Goal: Check status

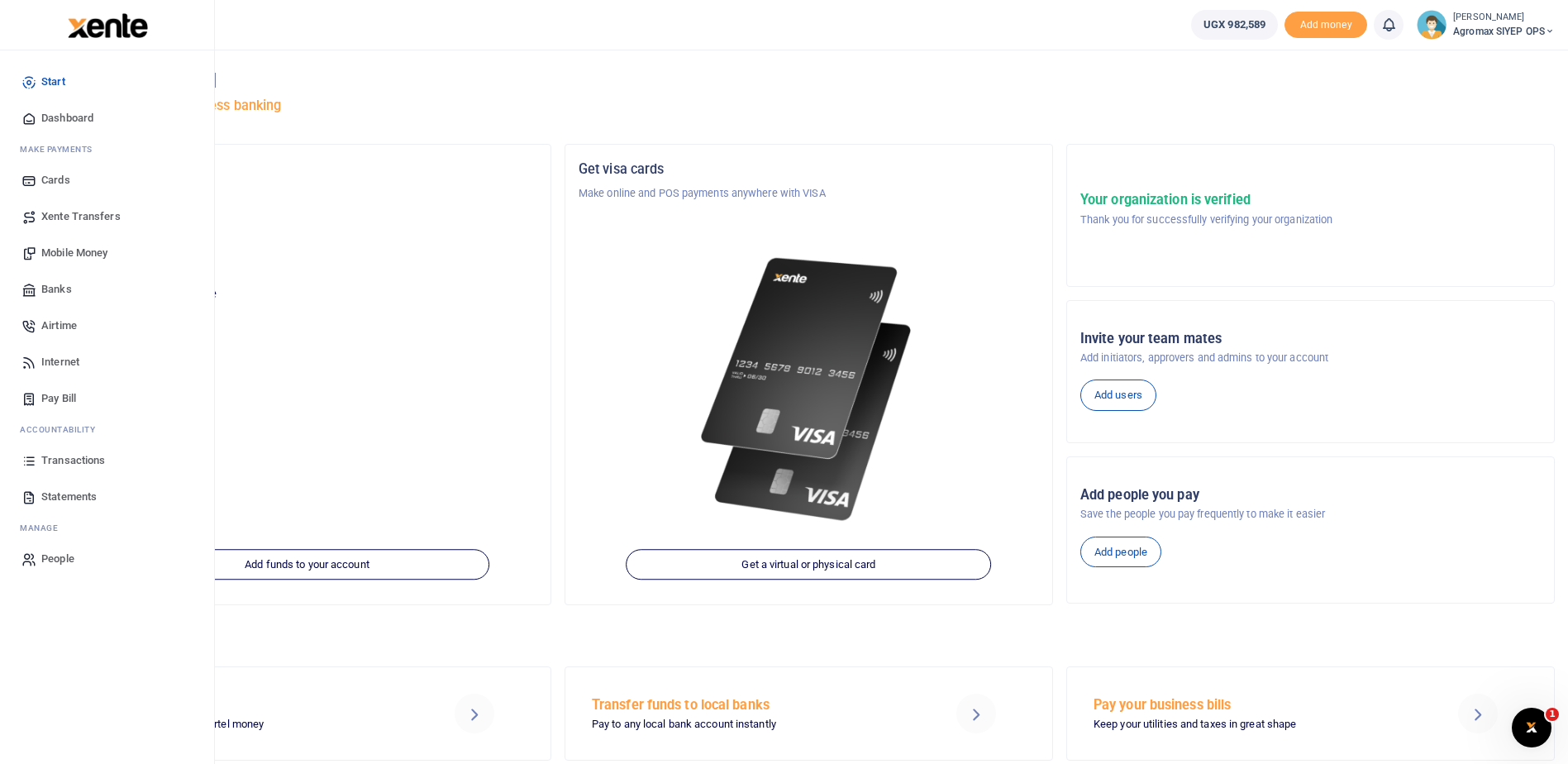
click at [73, 458] on span "Transactions" at bounding box center [73, 460] width 64 height 16
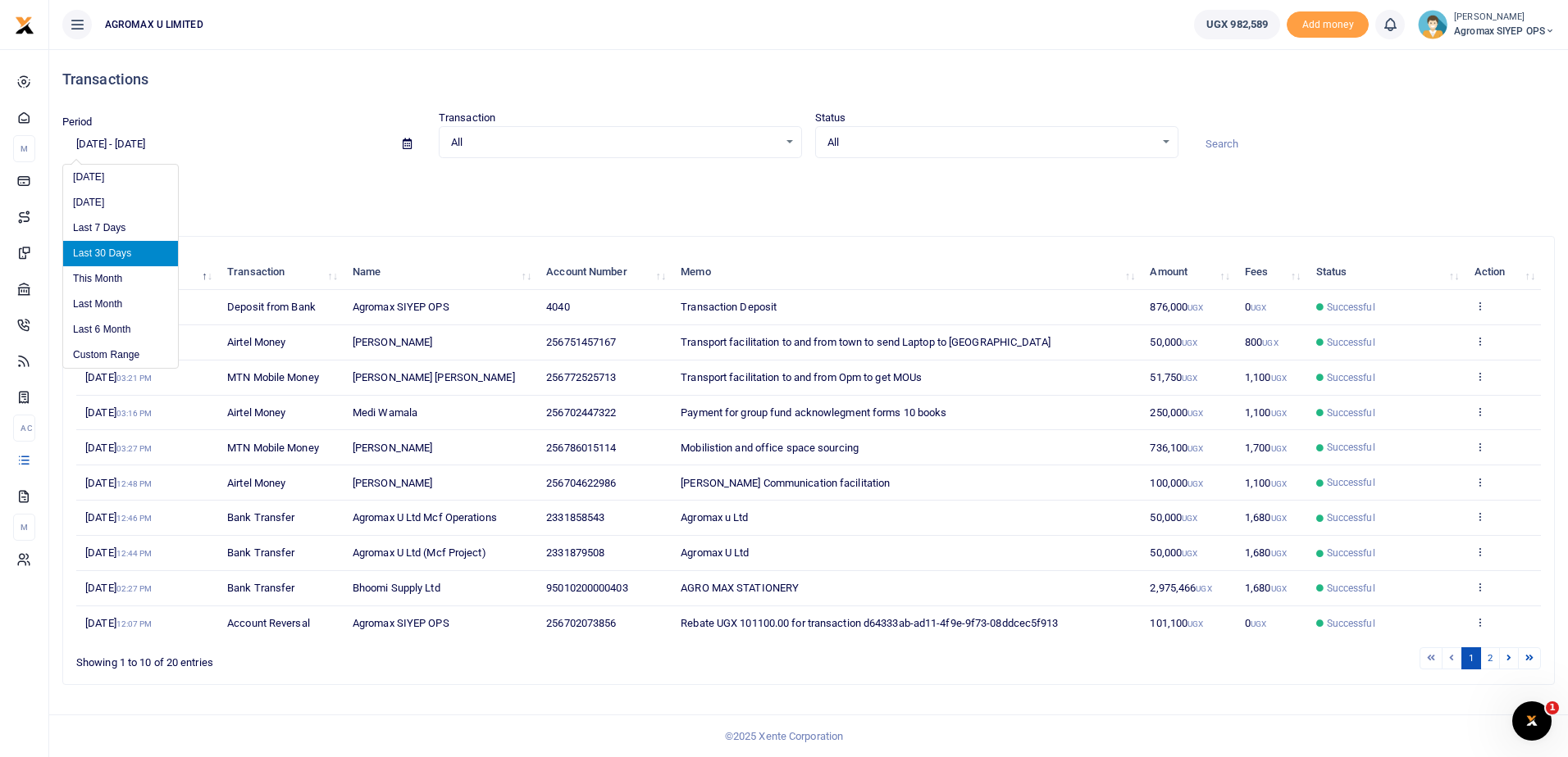
click at [124, 147] on input "[DATE] - [DATE]" at bounding box center [225, 144] width 327 height 28
click at [123, 333] on li "Last 6 Month" at bounding box center [121, 330] width 115 height 25
type input "[DATE] - [DATE]"
click at [1512, 661] on link at bounding box center [1508, 659] width 20 height 23
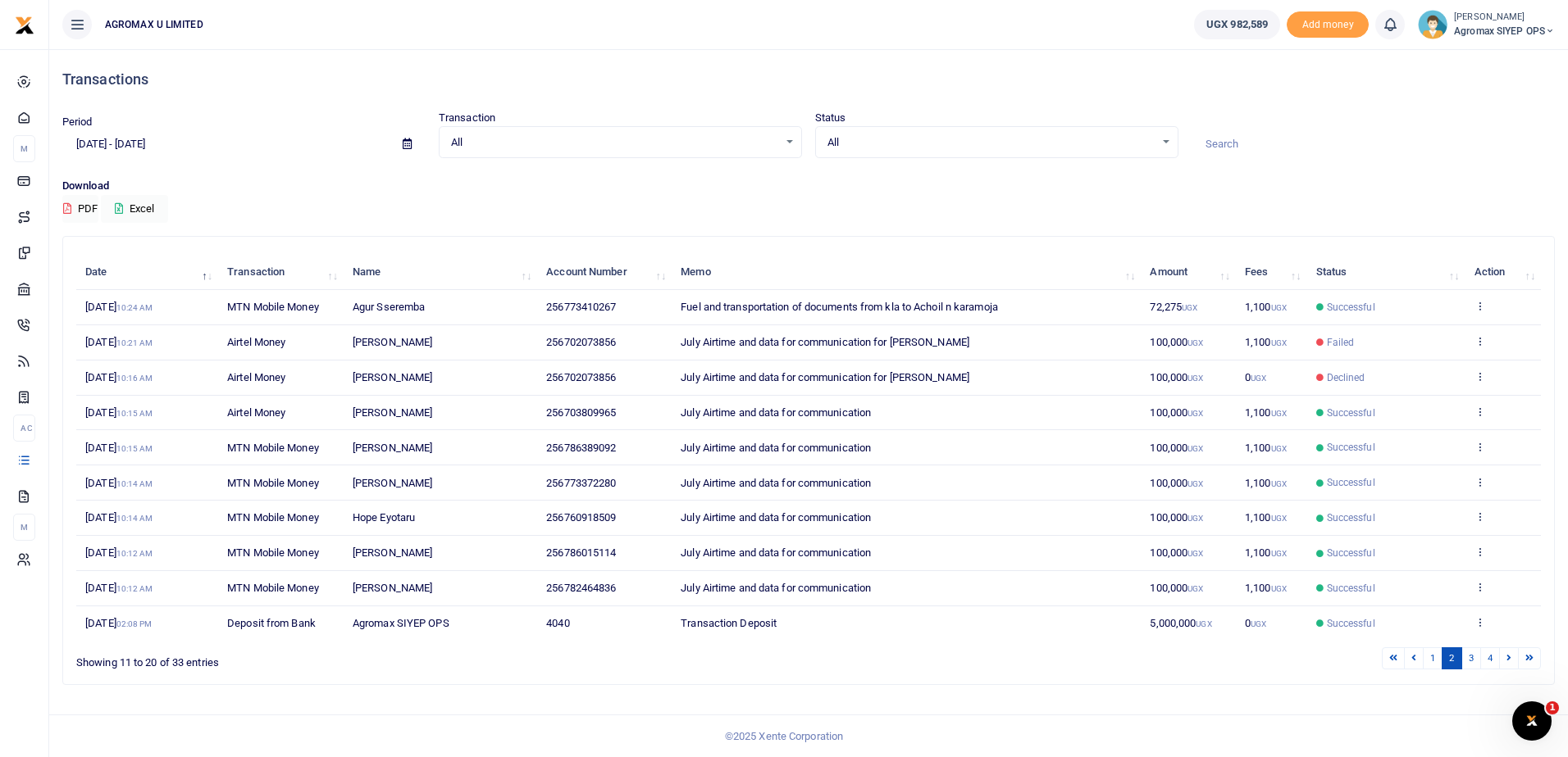
click at [1512, 661] on link at bounding box center [1508, 659] width 20 height 23
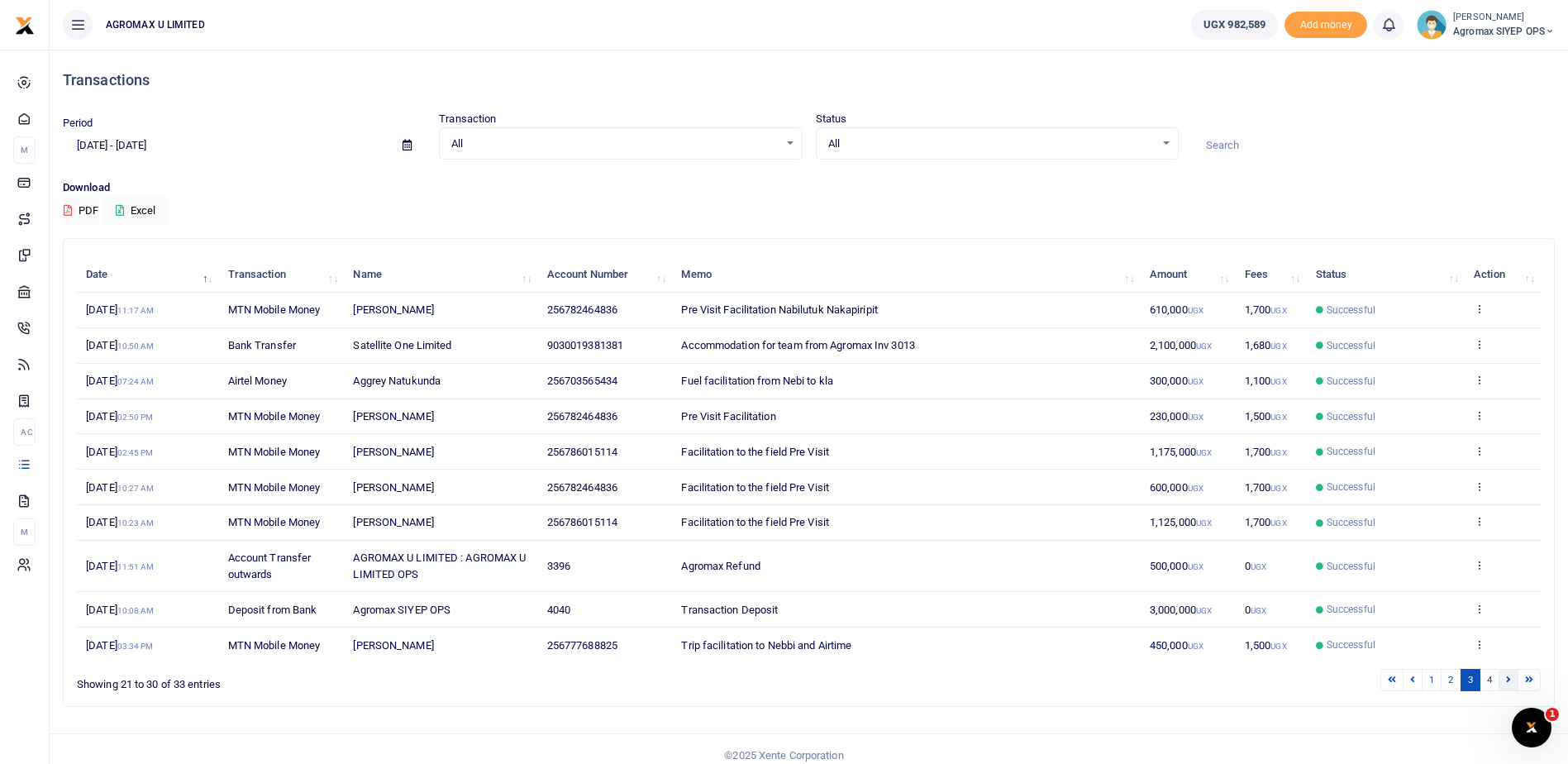
click at [1504, 681] on link at bounding box center [1508, 680] width 20 height 23
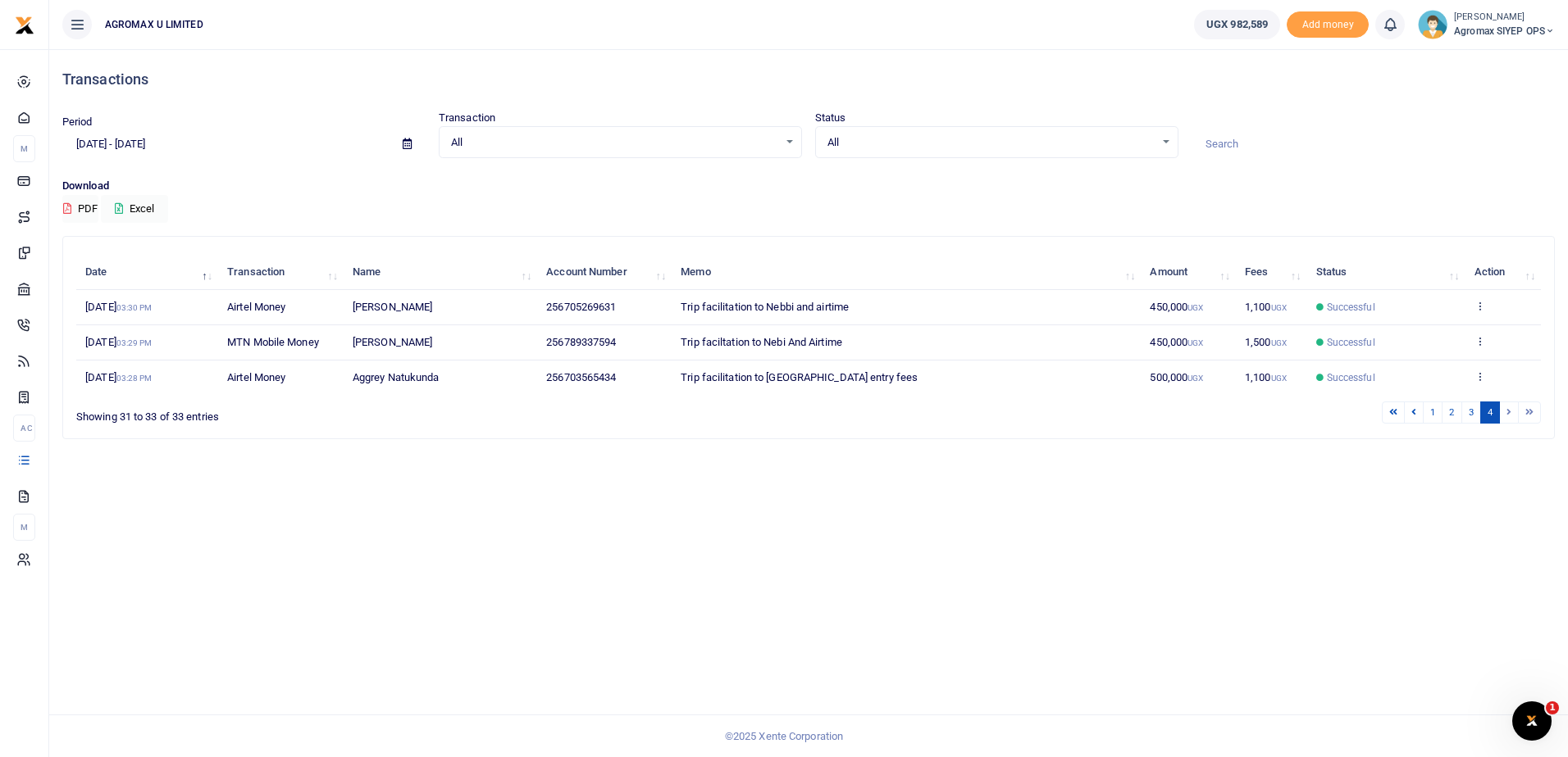
click at [1511, 412] on li at bounding box center [1509, 413] width 19 height 23
click at [1507, 411] on li at bounding box center [1509, 413] width 19 height 23
click at [1470, 411] on link "3" at bounding box center [1470, 413] width 20 height 23
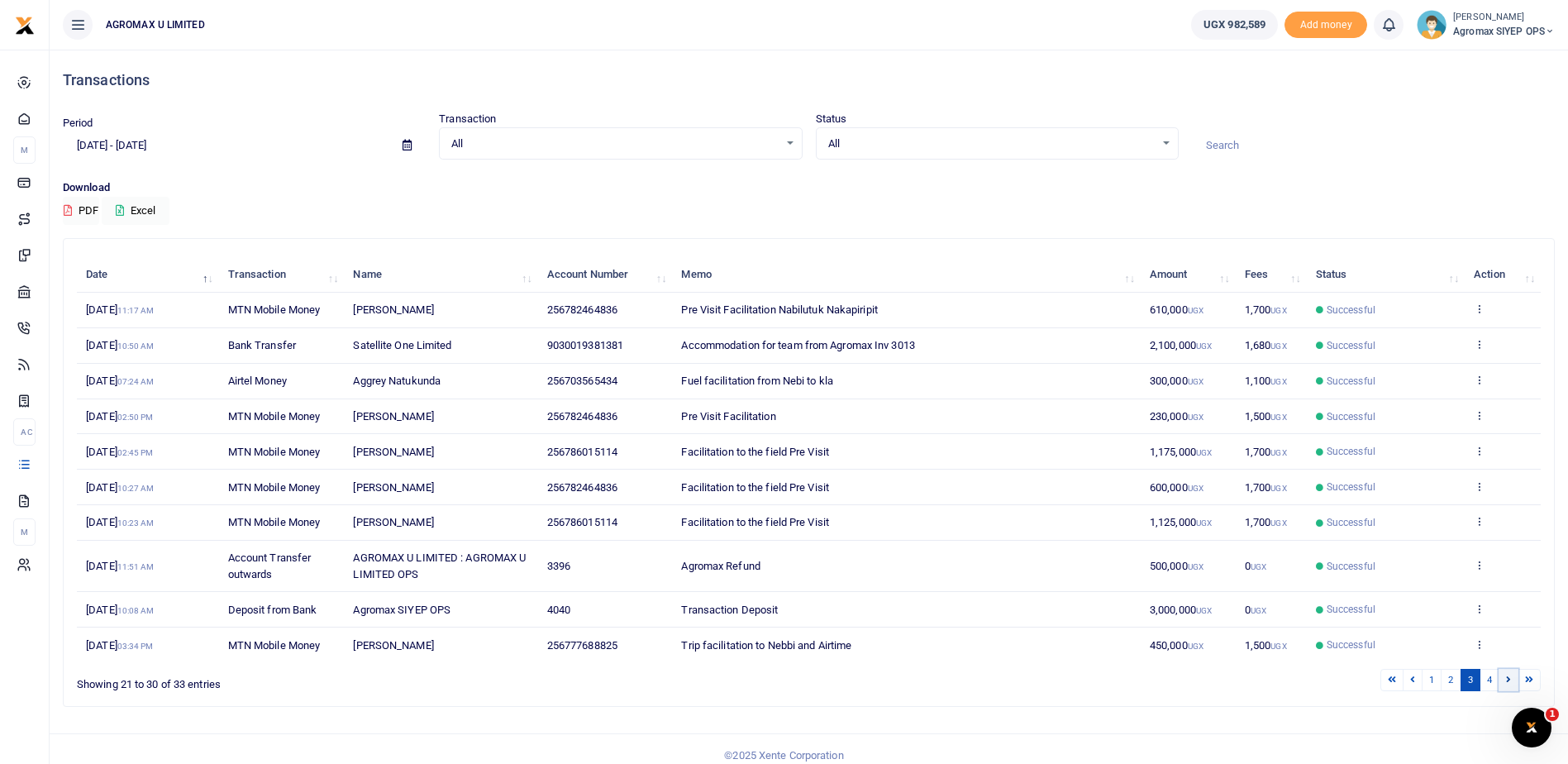
click at [1507, 680] on icon at bounding box center [1508, 679] width 5 height 10
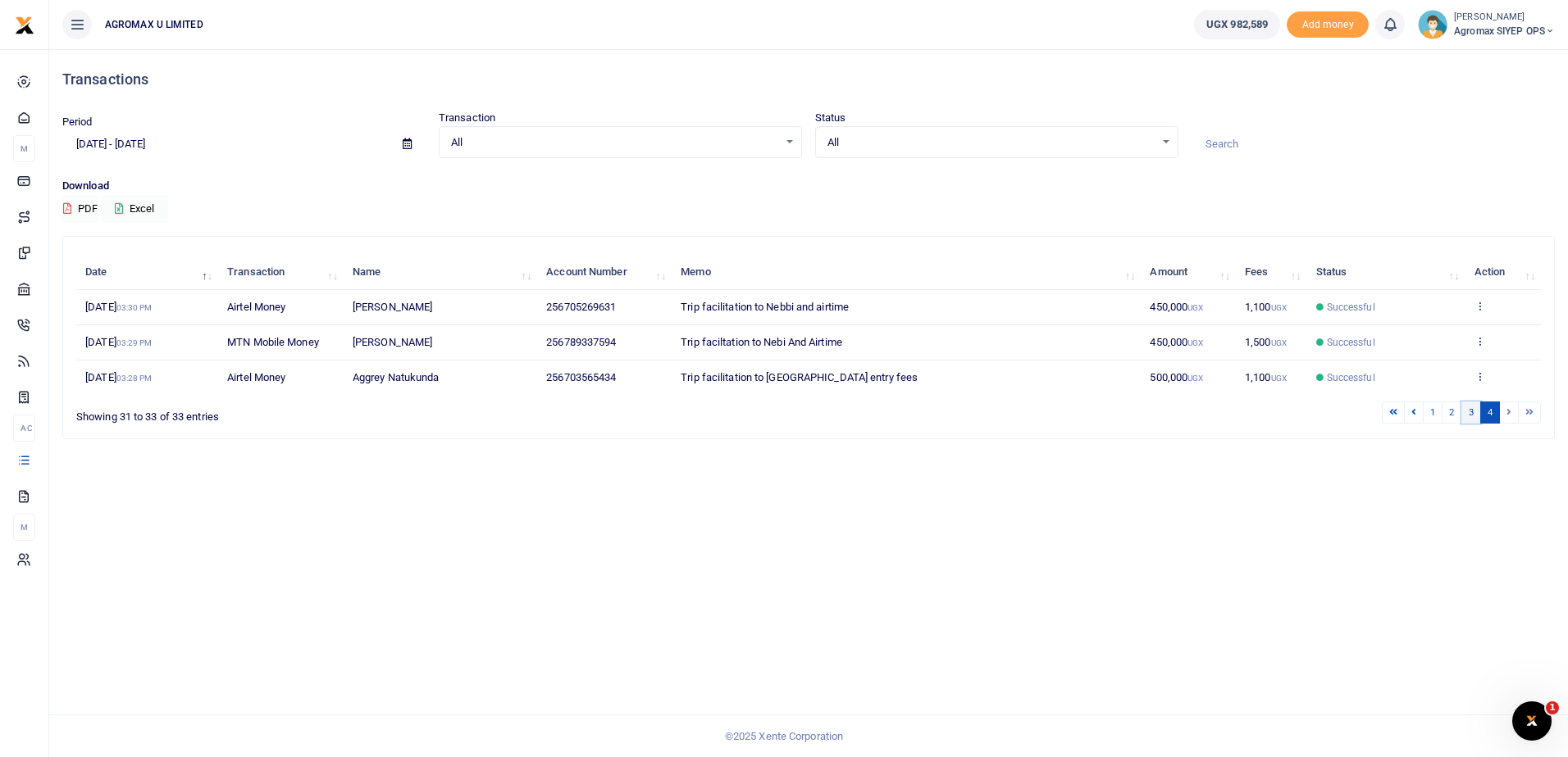
click at [1468, 409] on link "3" at bounding box center [1470, 413] width 20 height 23
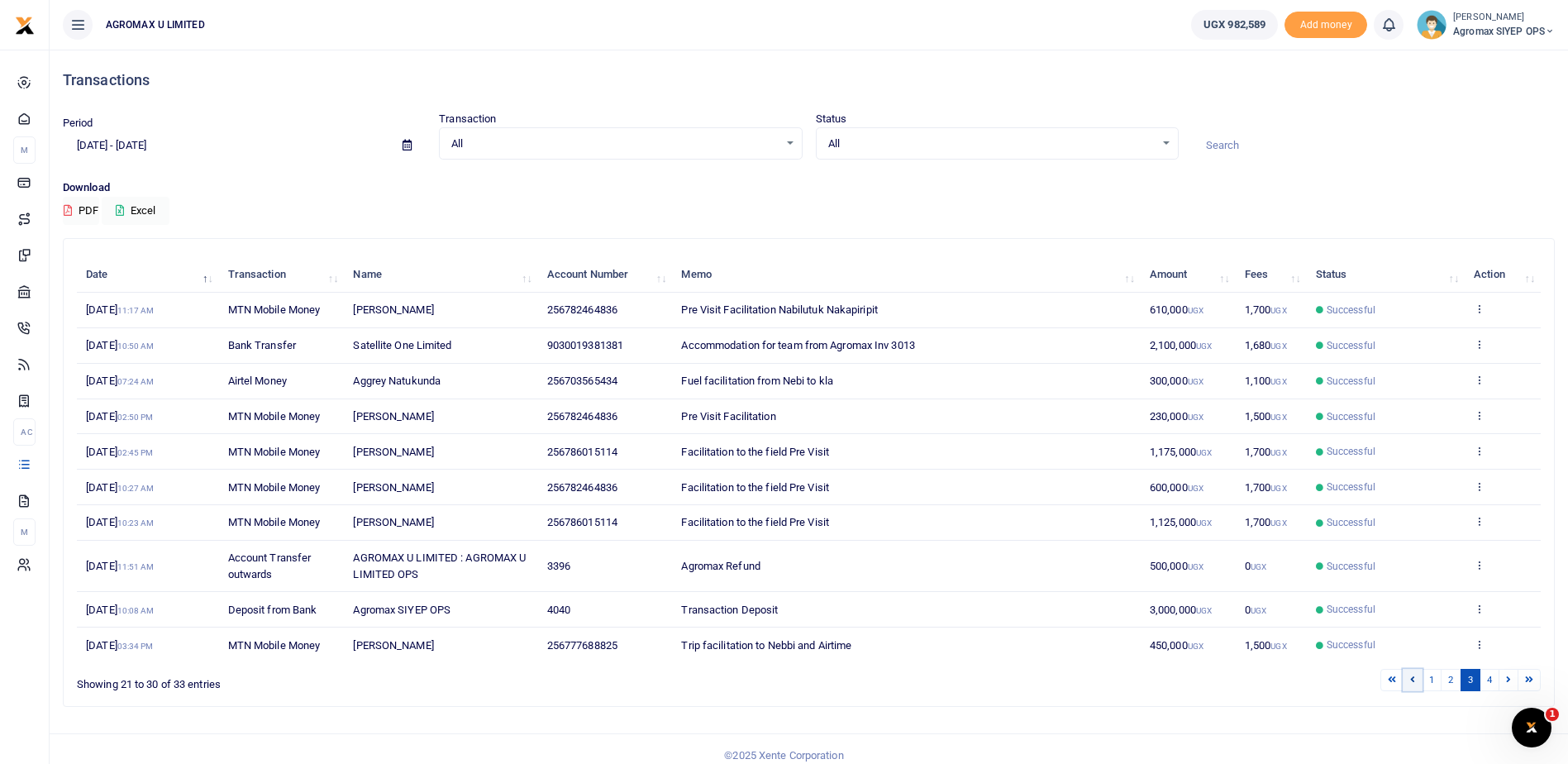
click at [1416, 679] on link at bounding box center [1412, 680] width 20 height 23
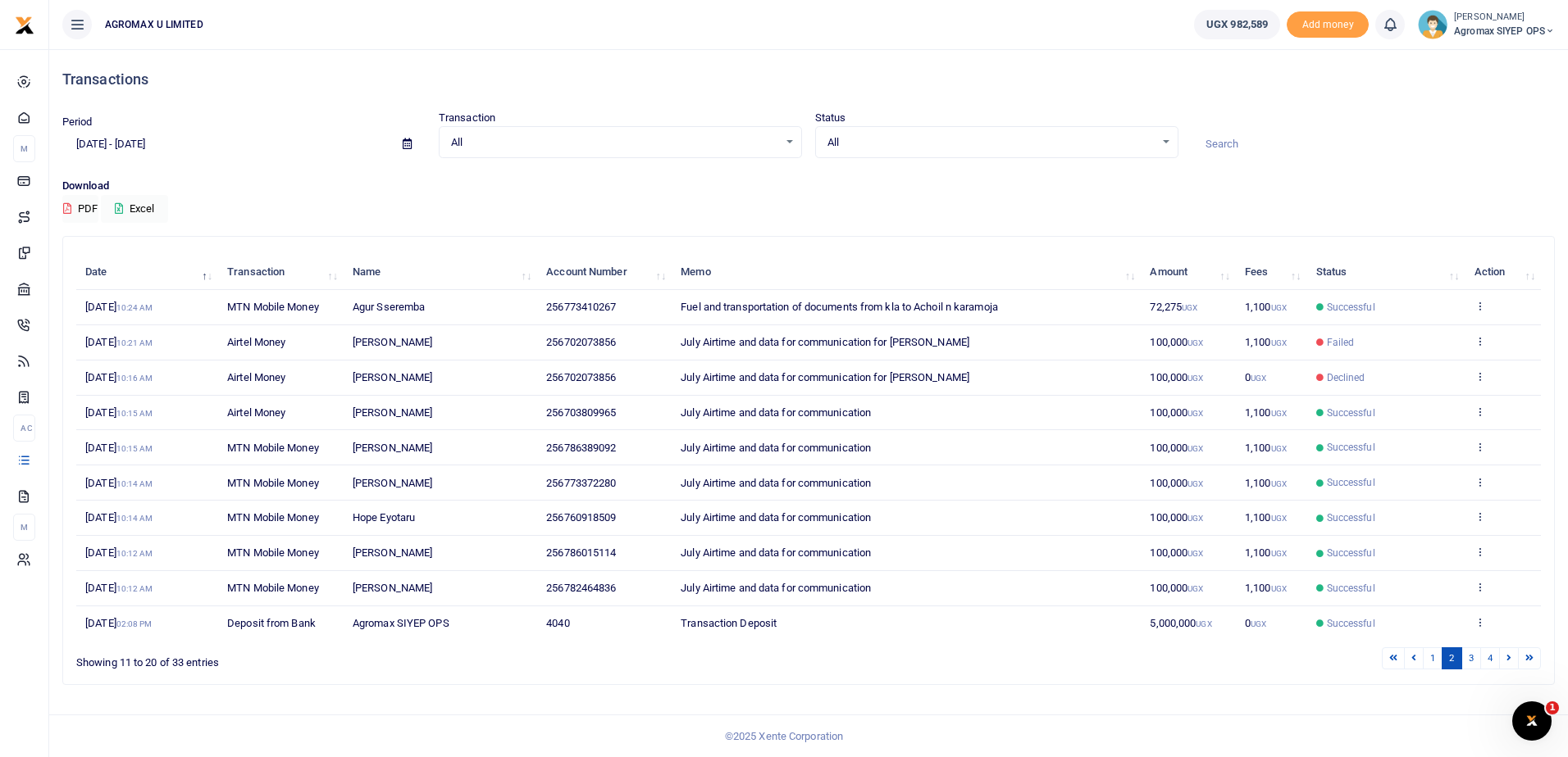
click at [784, 235] on div "Transactions Period [DATE] - [DATE] Transaction All Select an option... All Air…" at bounding box center [808, 373] width 1505 height 649
click at [1431, 662] on link "1" at bounding box center [1431, 659] width 20 height 23
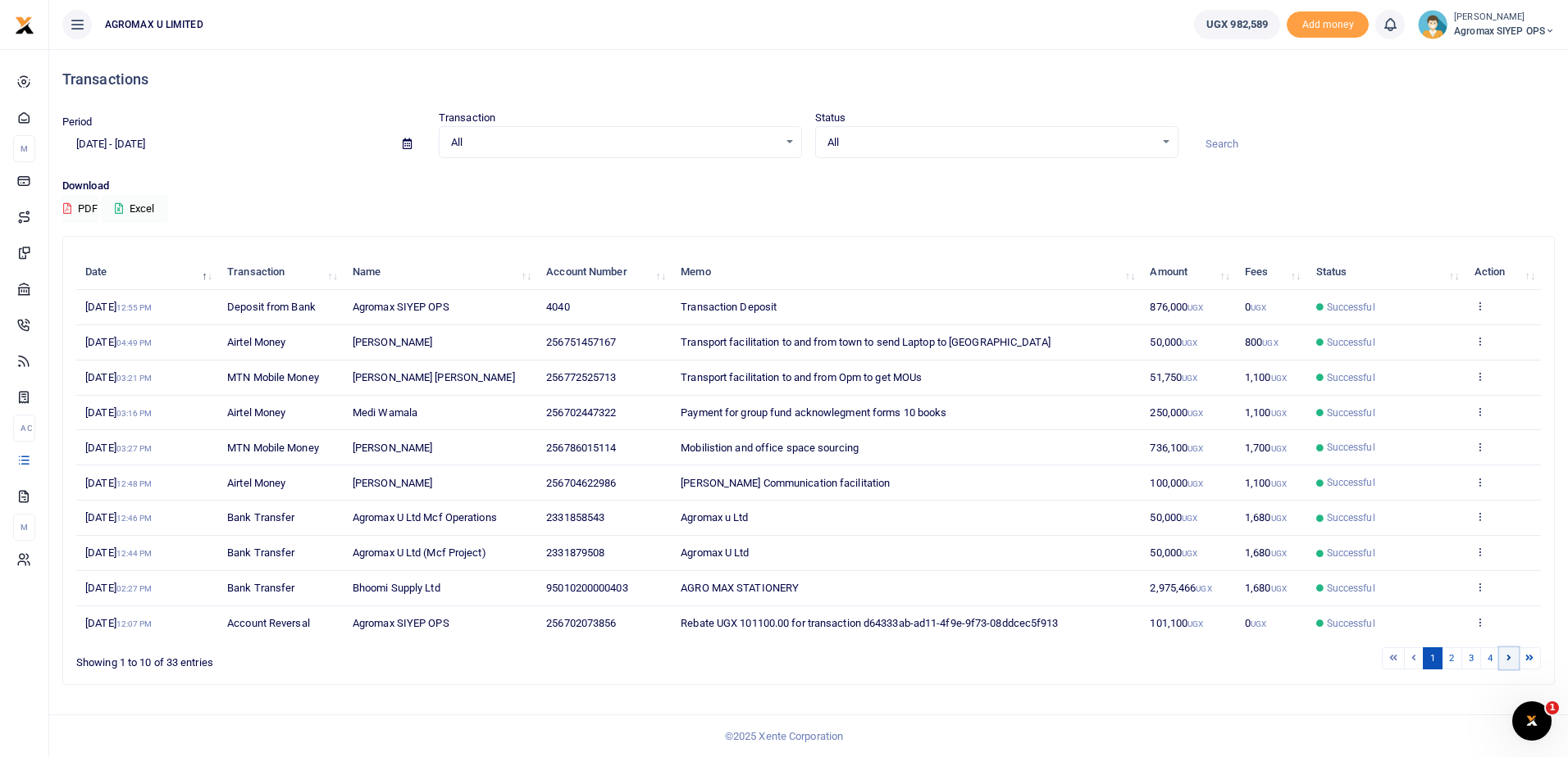
click at [1502, 658] on link at bounding box center [1508, 659] width 20 height 23
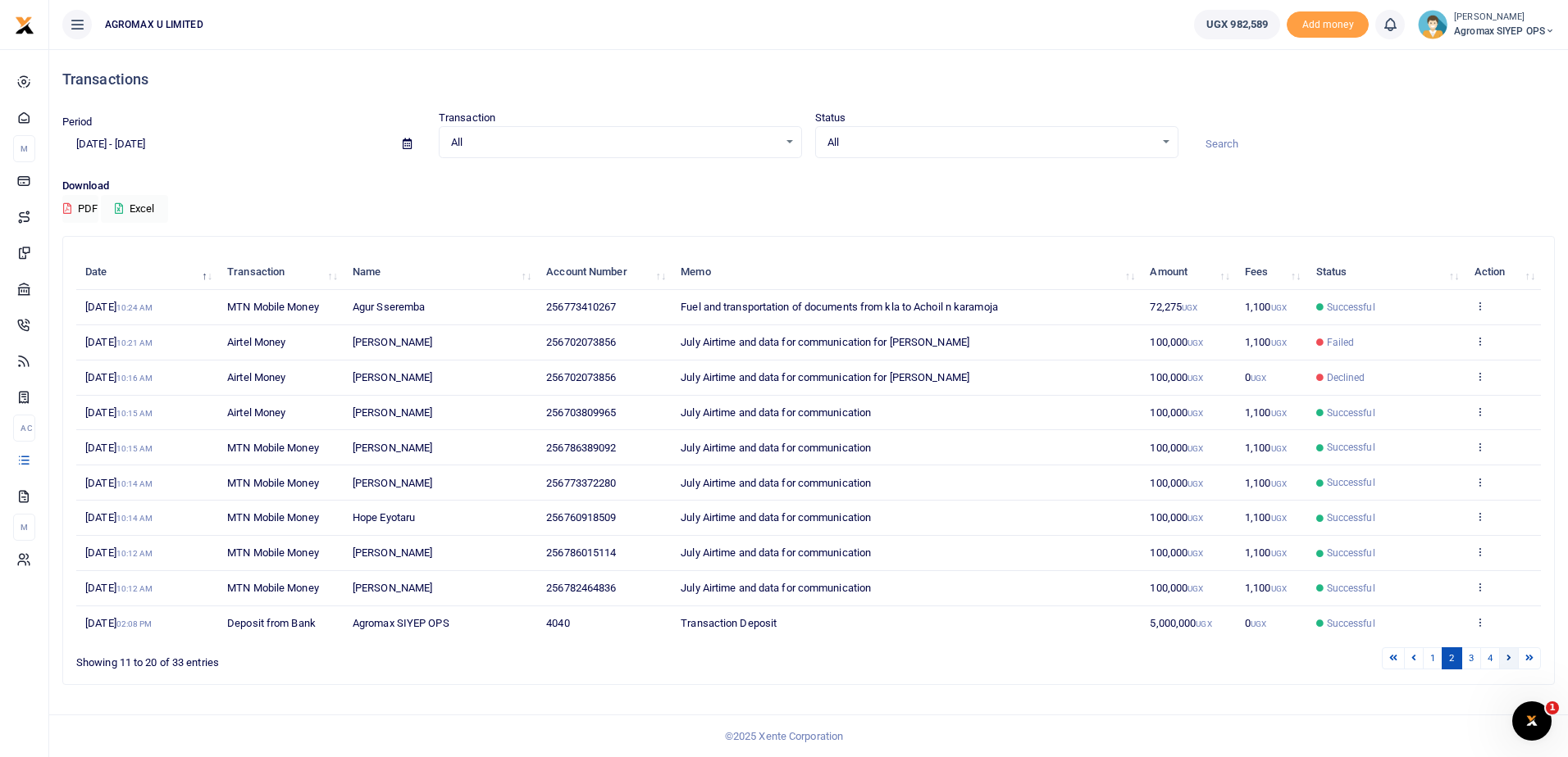
click at [1504, 659] on link at bounding box center [1508, 659] width 20 height 23
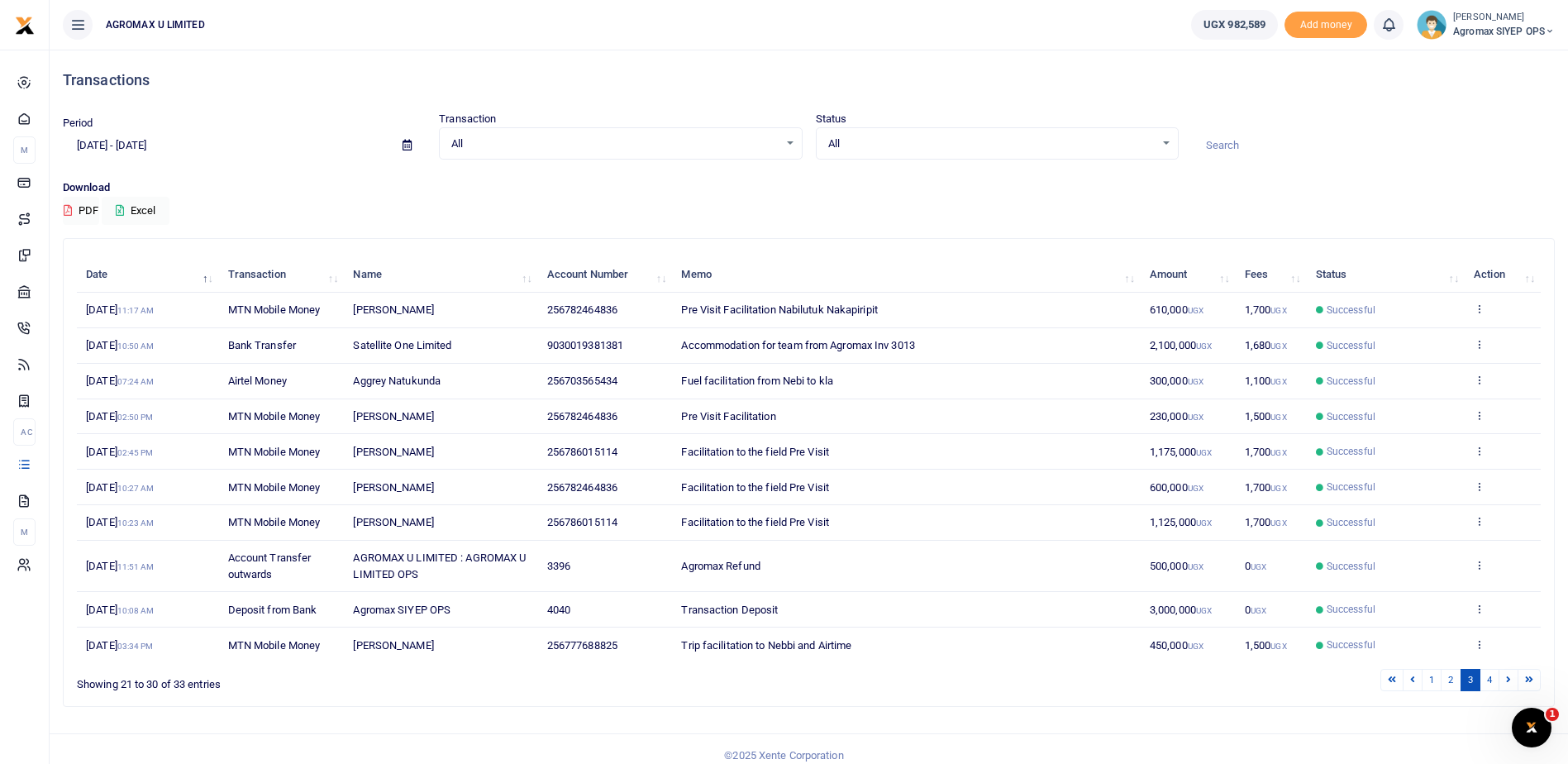
click at [1517, 665] on div "Date Transaction Name Account Number Memo Amount Fees Status Action [DATE] 11:1…" at bounding box center [809, 460] width 1464 height 415
click at [1412, 681] on icon at bounding box center [1412, 679] width 5 height 10
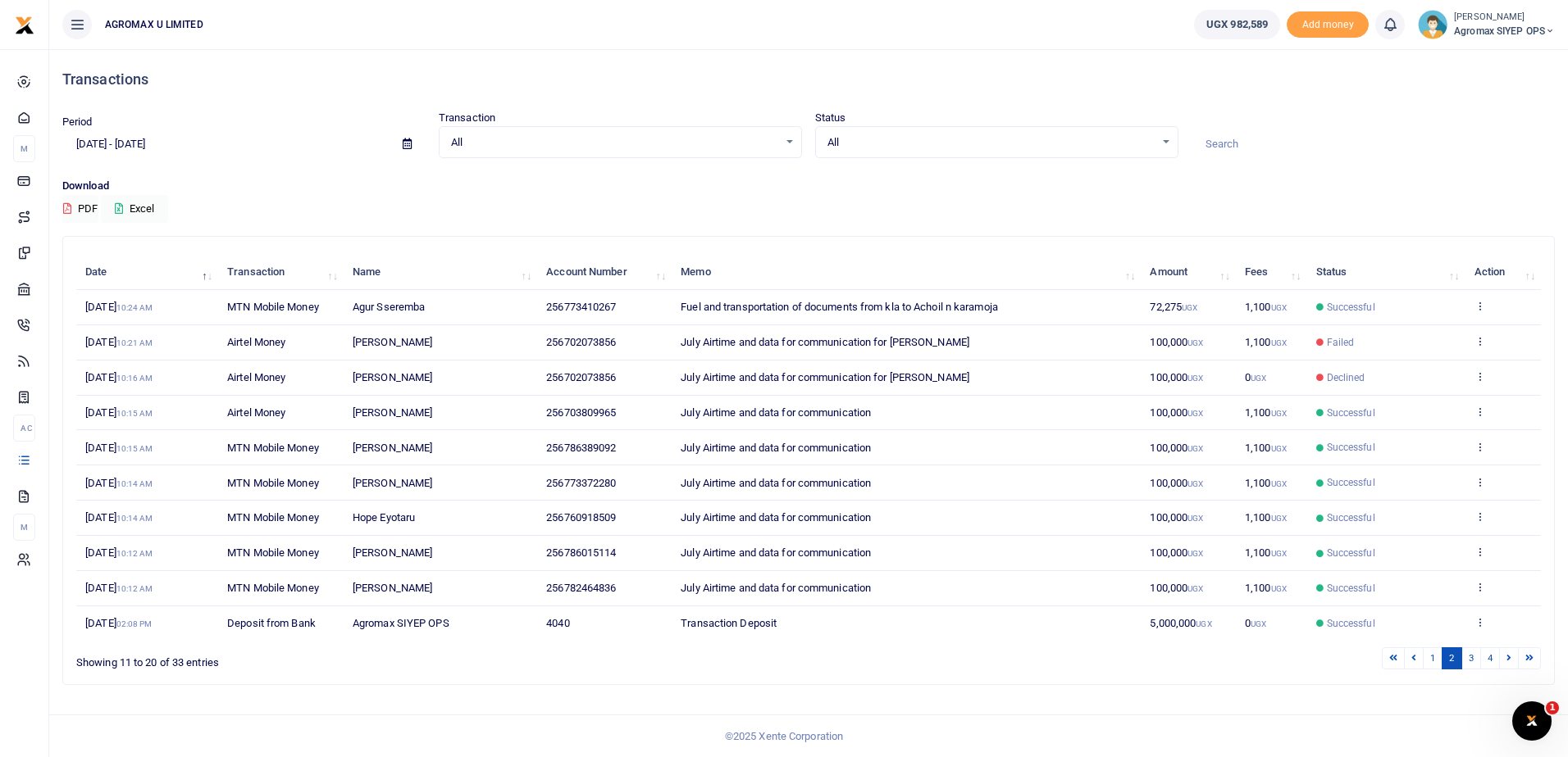
click at [1400, 674] on div "Search: Date Transaction Name Account Number Memo Amount Fees Status Action [DA…" at bounding box center [808, 460] width 1491 height 447
click at [1410, 655] on link at bounding box center [1413, 659] width 20 height 23
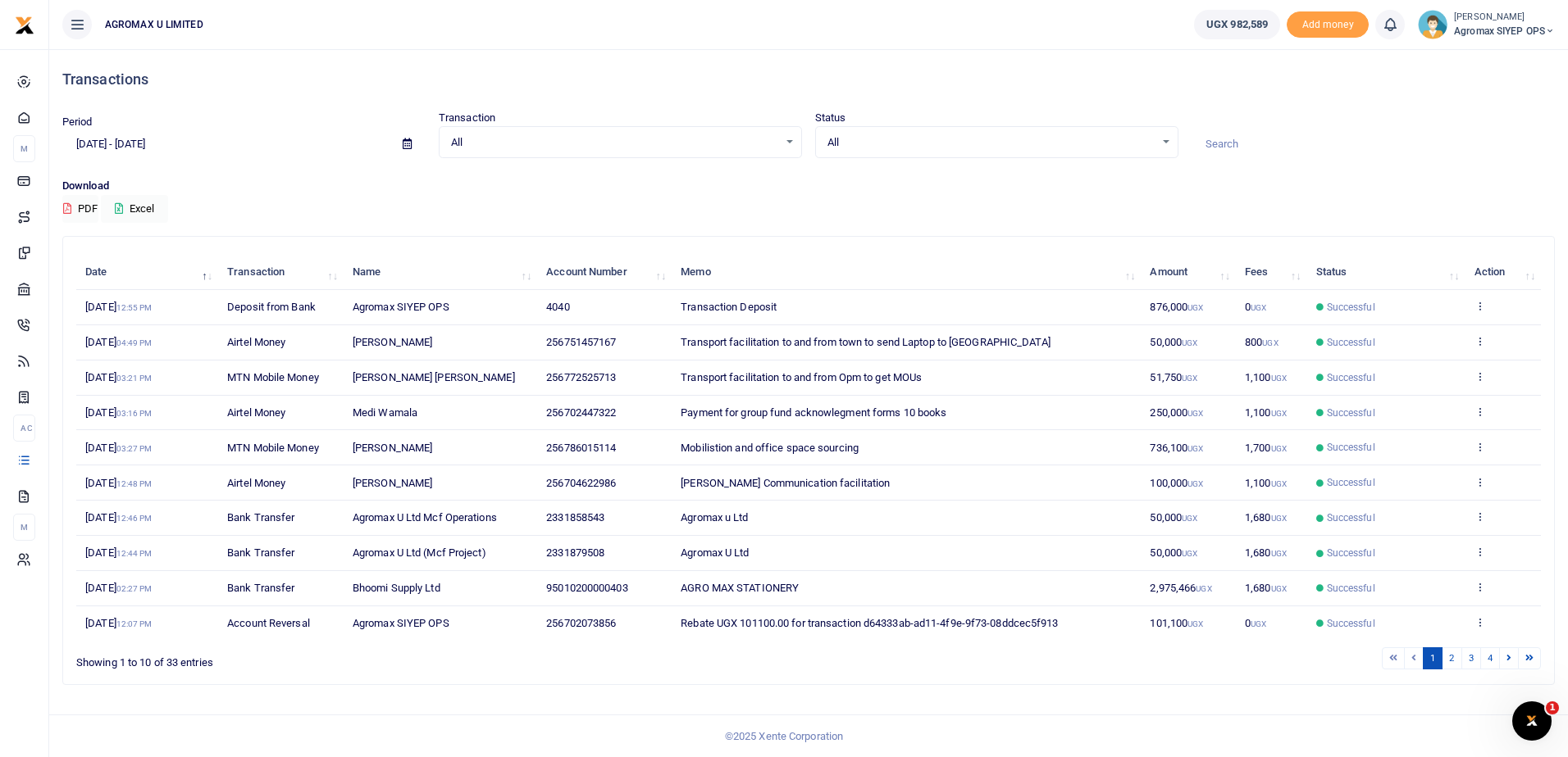
click at [1410, 655] on li at bounding box center [1414, 659] width 19 height 23
click at [728, 495] on td "[PERSON_NAME] Communication facilitation" at bounding box center [906, 482] width 469 height 35
click at [1489, 661] on link "4" at bounding box center [1489, 659] width 20 height 23
